Goal: Find specific page/section

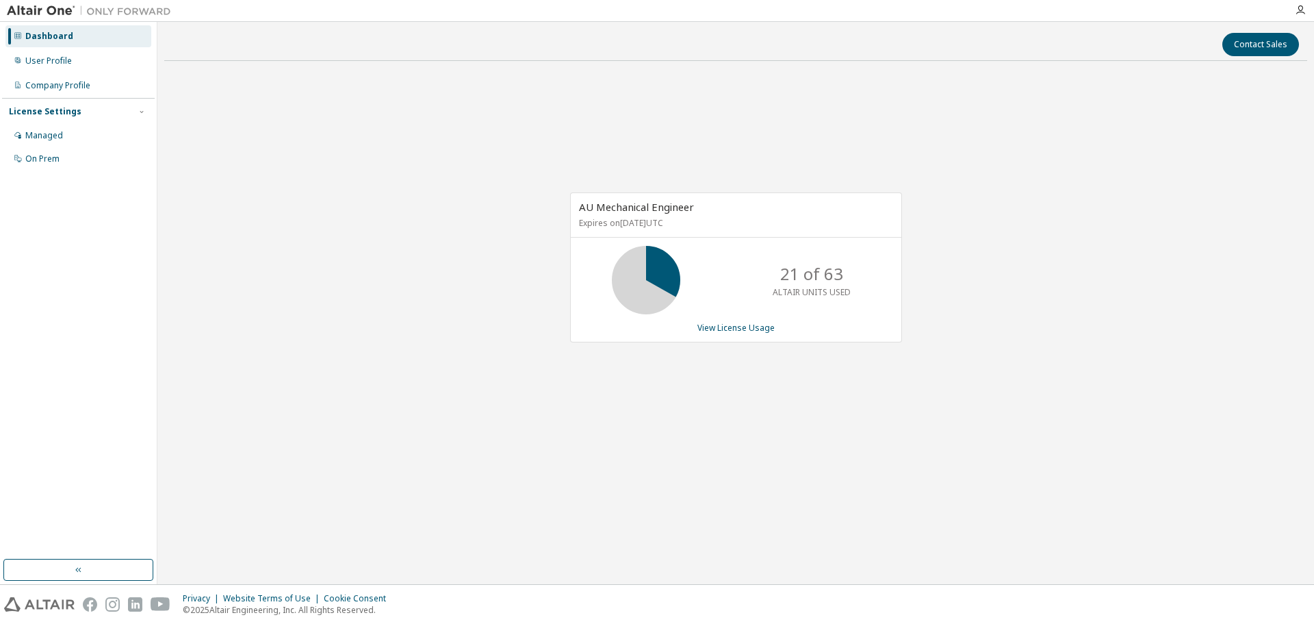
click at [1115, 83] on div "AU Mechanical Engineer Expires on [DATE] UTC 21 of 63 ALTAIR UNITS USED View Li…" at bounding box center [735, 274] width 1143 height 405
